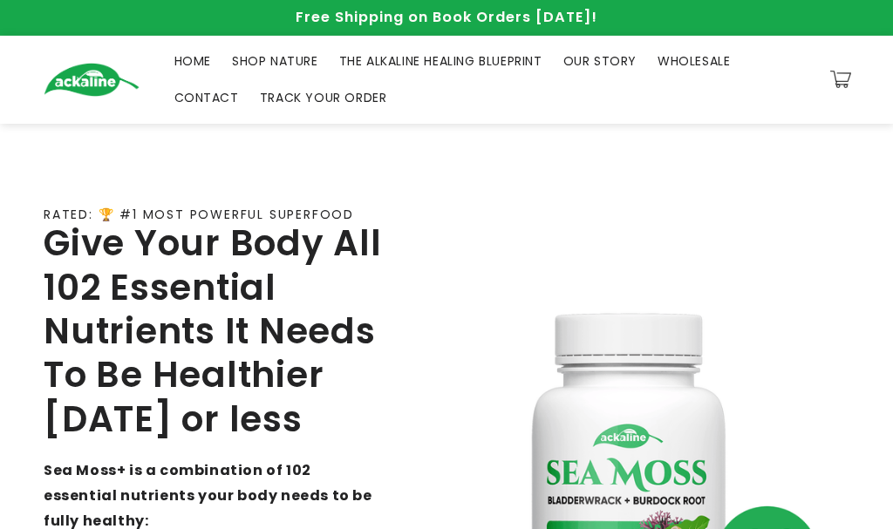
click at [755, 44] on icon "Close dialog" at bounding box center [757, 47] width 12 height 12
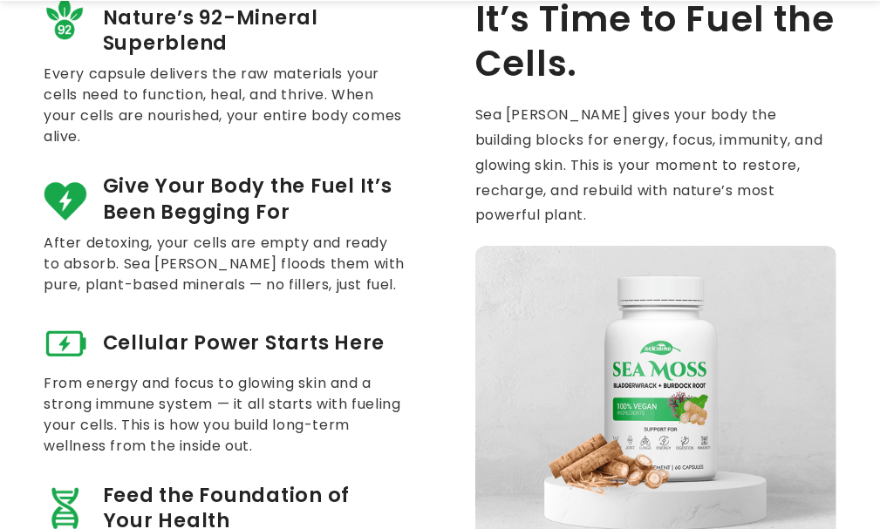
scroll to position [959, 0]
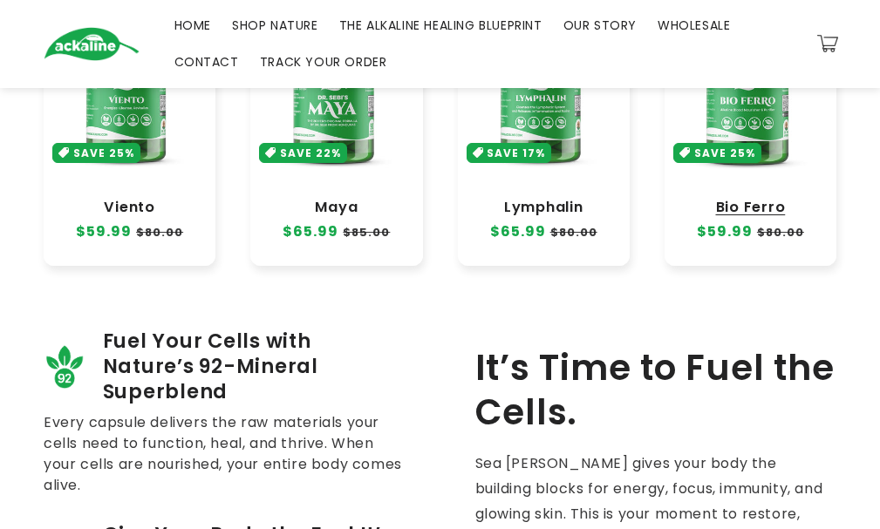
click at [748, 199] on link "Bio Ferro" at bounding box center [750, 207] width 137 height 17
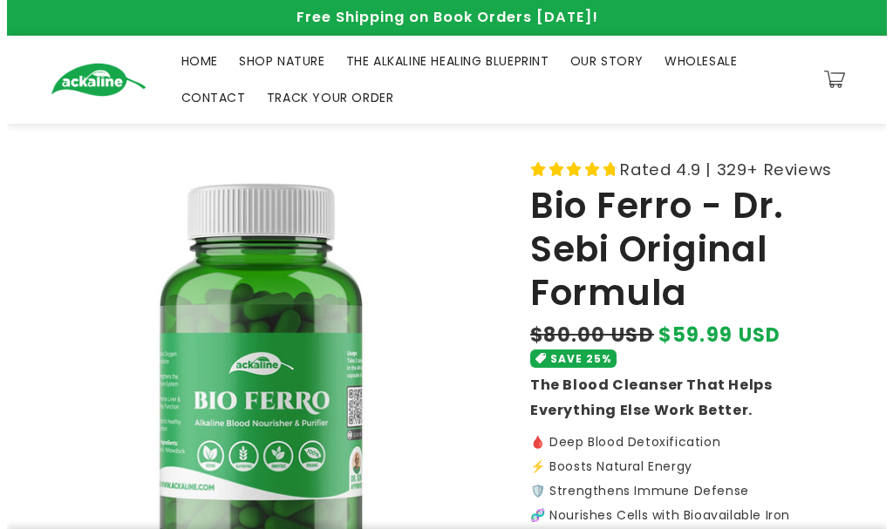
scroll to position [436, 0]
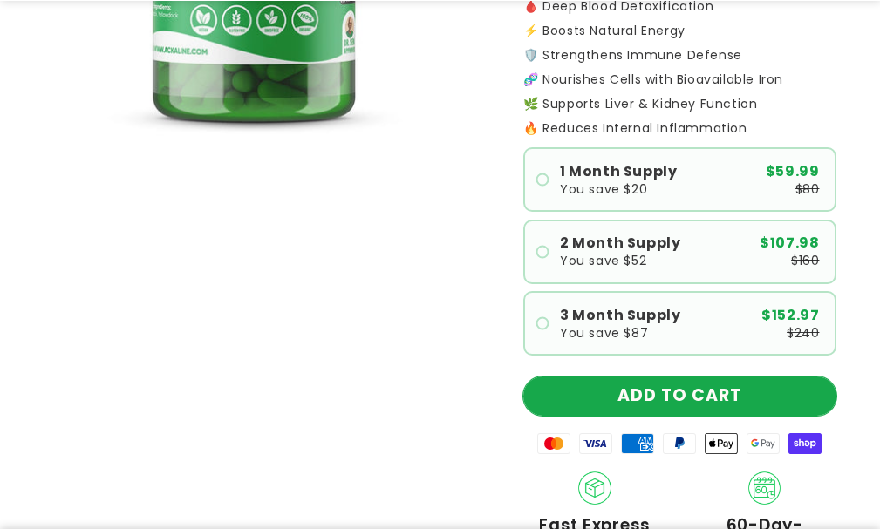
click at [703, 411] on button "ADD TO CART" at bounding box center [679, 396] width 313 height 39
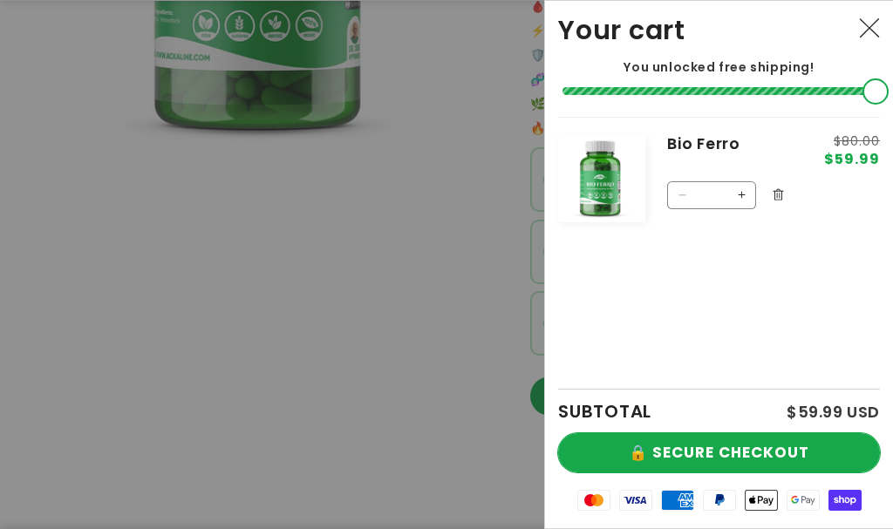
click at [725, 438] on button "🔒 SECURE CHECKOUT" at bounding box center [719, 452] width 322 height 39
